Goal: Task Accomplishment & Management: Complete application form

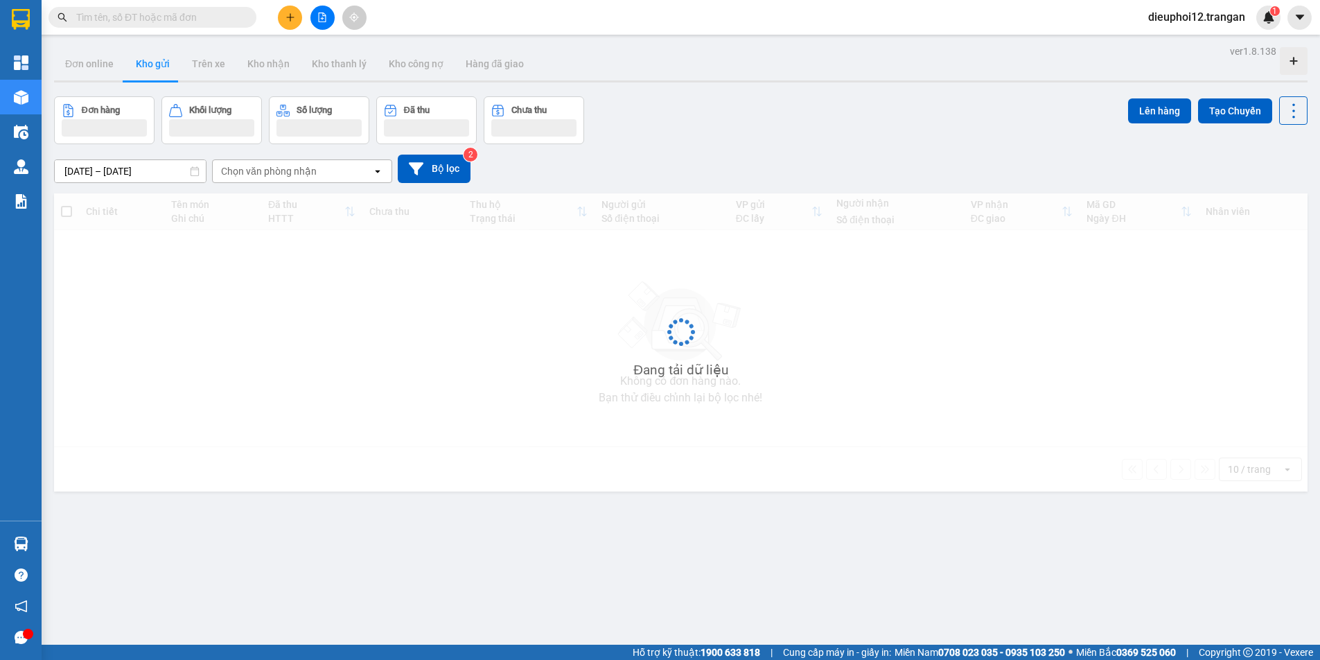
click at [290, 15] on icon "plus" at bounding box center [290, 17] width 1 height 8
click at [300, 50] on div at bounding box center [294, 51] width 17 height 15
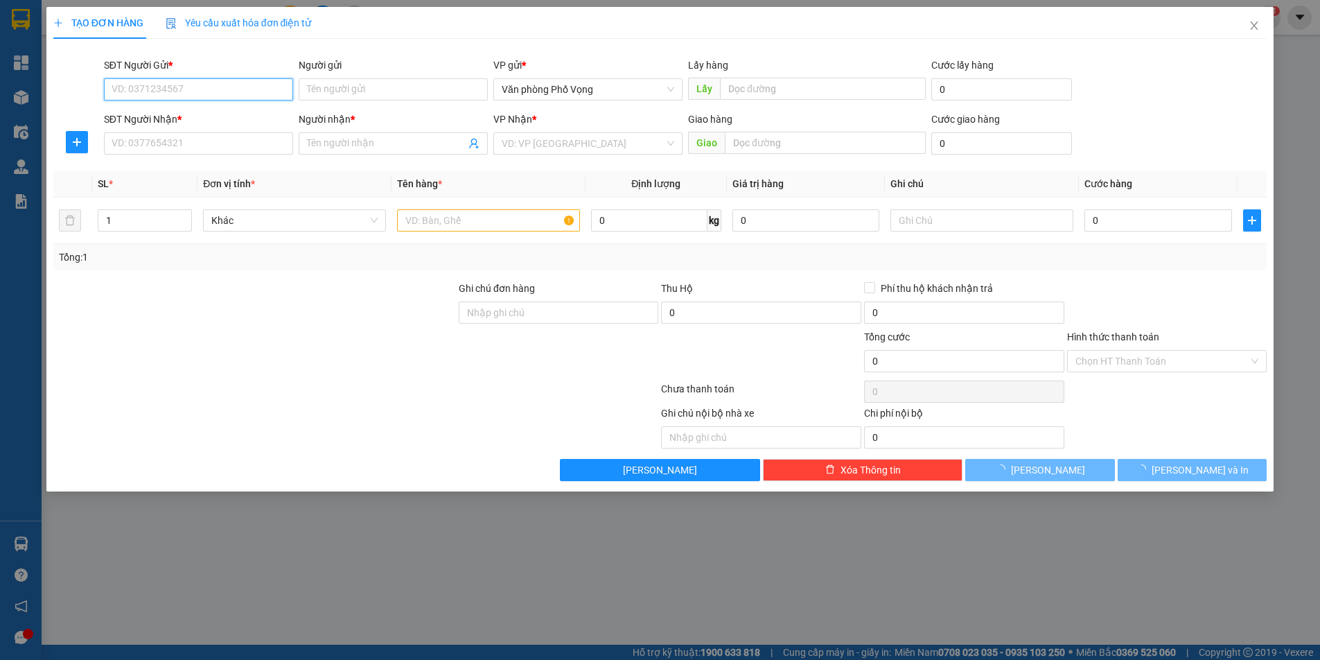
click at [169, 96] on input "SĐT Người Gửi *" at bounding box center [198, 89] width 189 height 22
type input "0796124406"
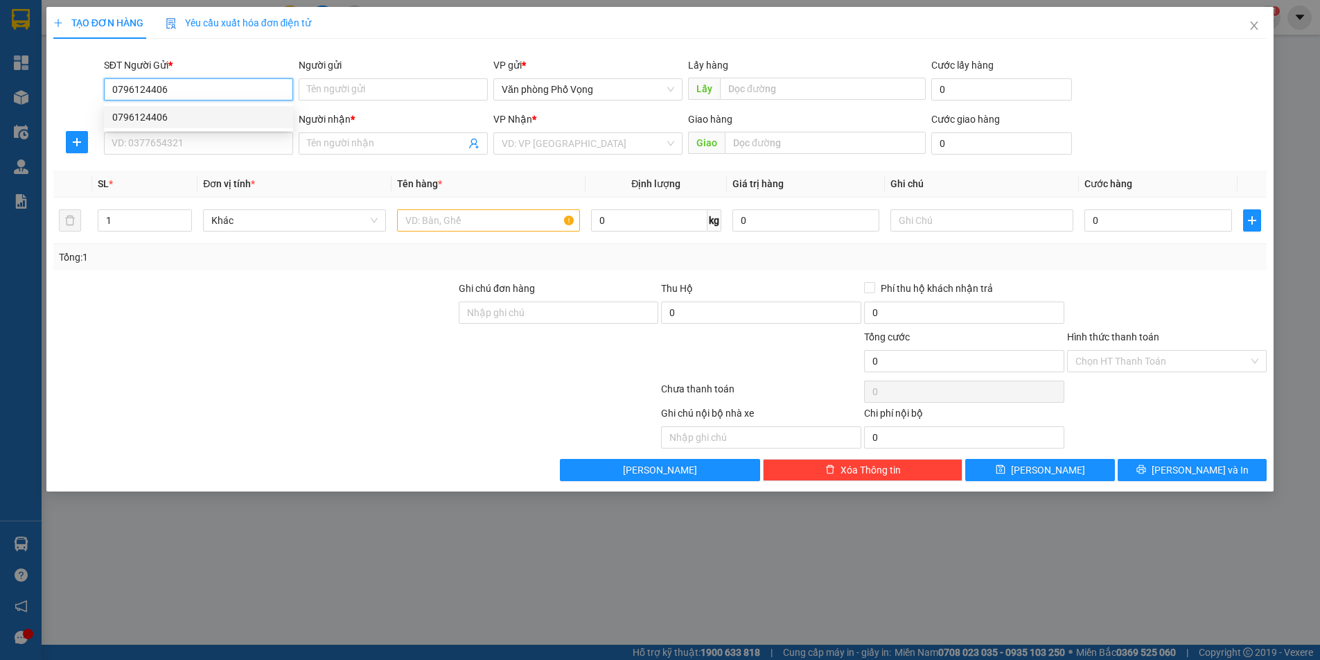
click at [188, 114] on div "0796124406" at bounding box center [198, 116] width 173 height 15
type input "0975207777"
type input "thành đồng"
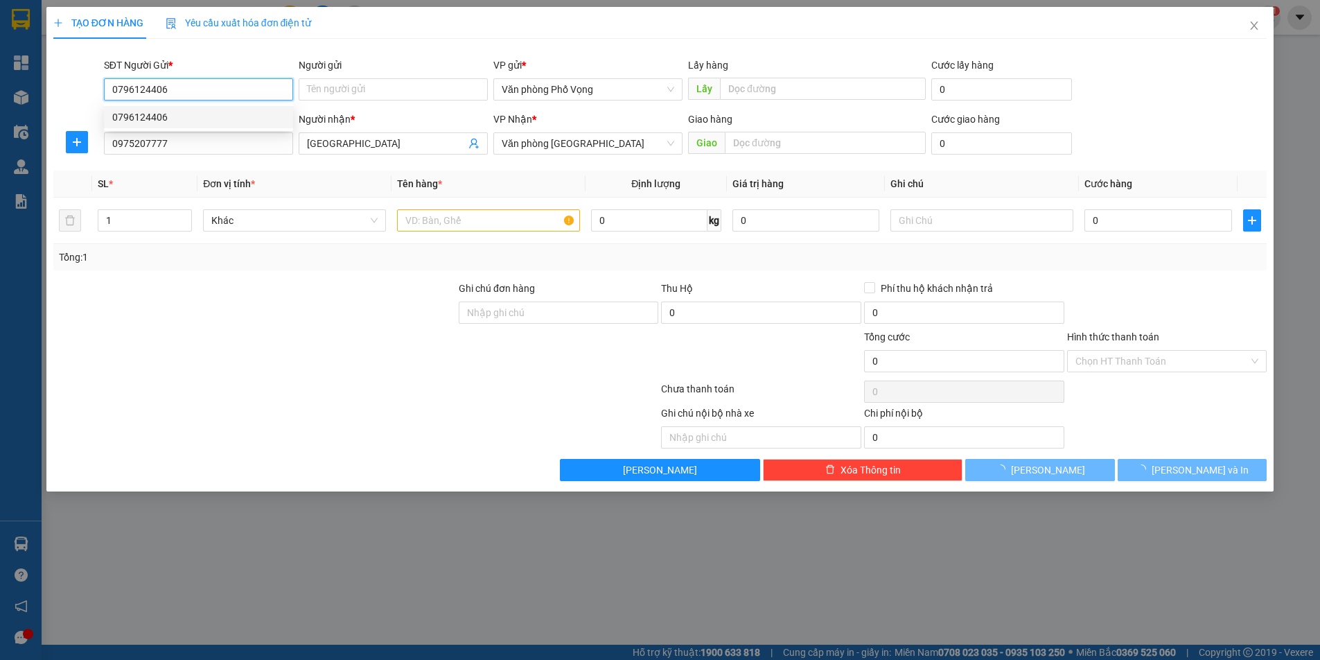
type input "40.000"
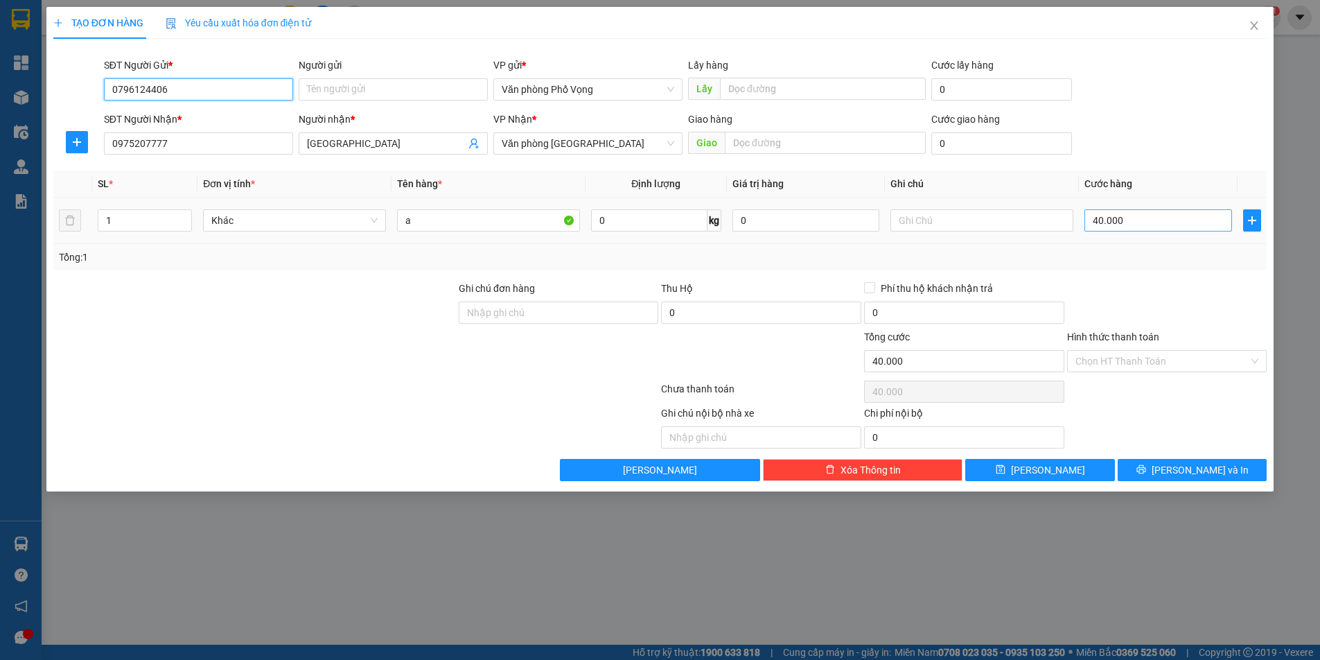
type input "0796124406"
click at [1166, 221] on input "40.000" at bounding box center [1159, 220] width 148 height 22
click at [1182, 480] on button "Lưu và In" at bounding box center [1192, 470] width 149 height 22
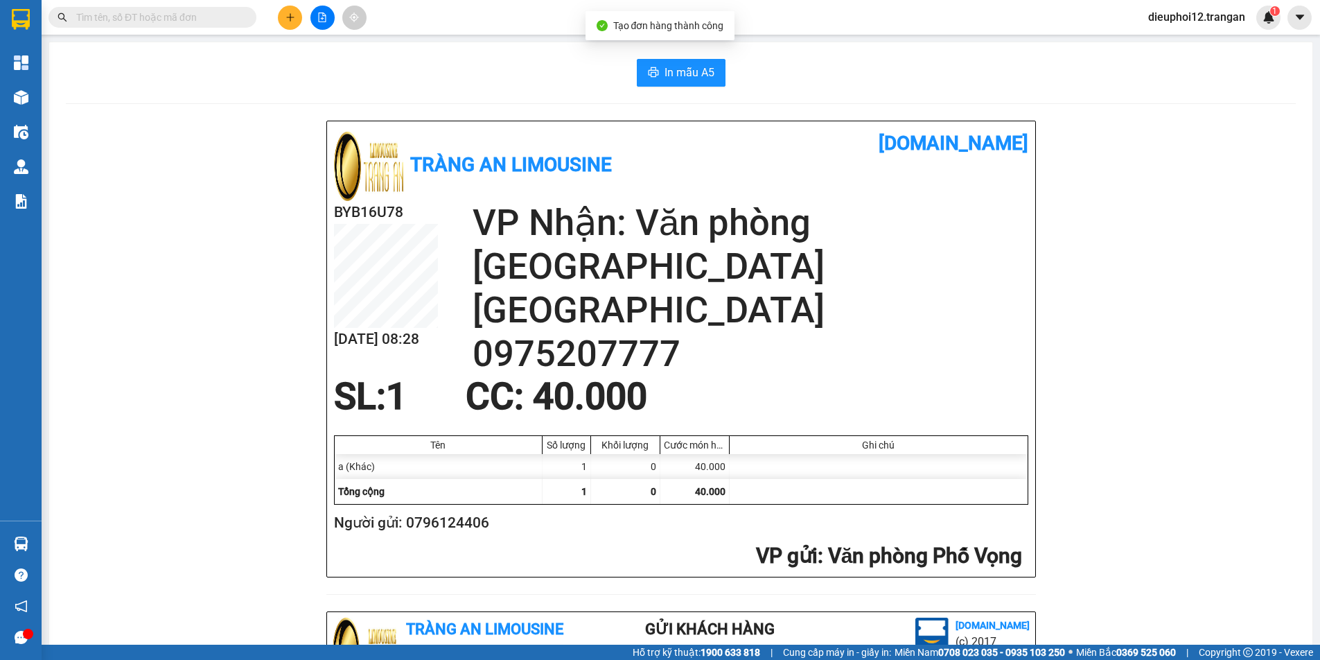
scroll to position [405, 0]
